Goal: Find specific page/section: Find specific page/section

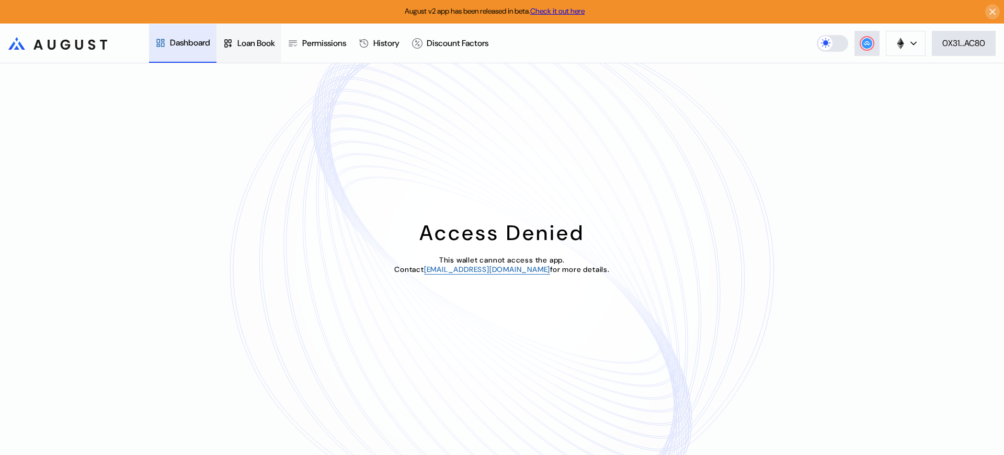
click at [260, 43] on div "Loan Book" at bounding box center [256, 43] width 38 height 11
click at [884, 88] on div "Access Denied This wallet cannot access the app. Contact [EMAIL_ADDRESS][DOMAIN…" at bounding box center [502, 259] width 1004 height 392
click at [884, 88] on div "Access Denied This wallet cannot access the app. Contact operations@augustdigit…" at bounding box center [502, 259] width 1004 height 392
click at [884, 88] on div "Access Denied This wallet cannot access the app. Contact [EMAIL_ADDRESS][DOMAIN…" at bounding box center [502, 259] width 1004 height 392
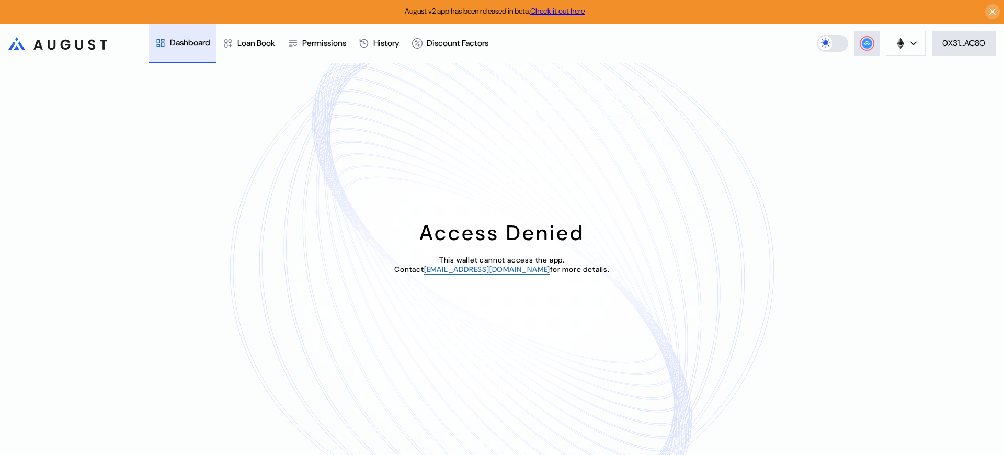
click at [884, 88] on div "Access Denied This wallet cannot access the app. Contact [EMAIL_ADDRESS][DOMAIN…" at bounding box center [502, 259] width 1004 height 392
click at [260, 42] on div "Loan Book" at bounding box center [256, 42] width 38 height 11
click at [260, 43] on div "Loan Book" at bounding box center [256, 43] width 38 height 11
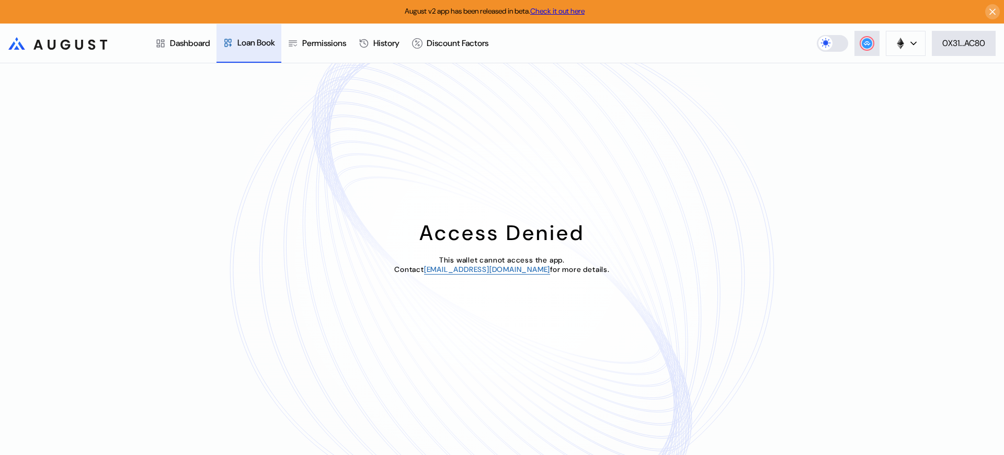
click at [260, 42] on div "Loan Book" at bounding box center [256, 42] width 38 height 11
click at [260, 43] on div "Loan Book" at bounding box center [256, 43] width 38 height 11
